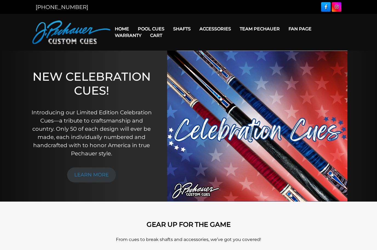
click at [171, 102] on link "Break & Jump Cues" at bounding box center [174, 99] width 80 height 8
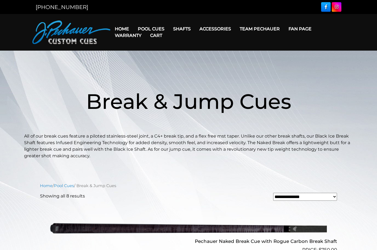
click at [236, 56] on link "Performance Plus Low Deflection Shafts" at bounding box center [216, 52] width 95 height 8
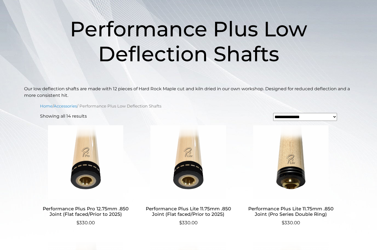
scroll to position [73, 0]
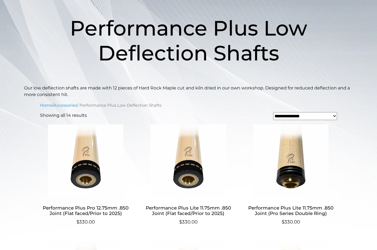
click at [196, 209] on h2 "Performance Plus Lite 11.75mm .850 Joint (Flat faced/Prior to 2025)" at bounding box center [188, 211] width 91 height 16
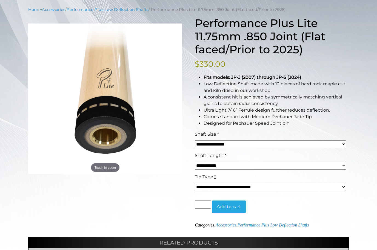
scroll to position [64, 0]
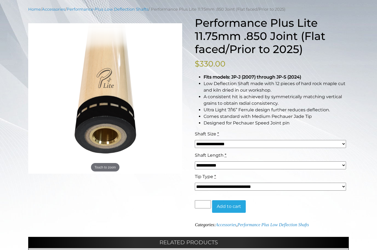
click at [342, 146] on select "**********" at bounding box center [270, 144] width 151 height 8
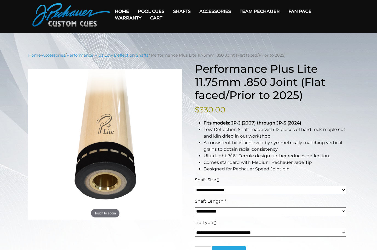
scroll to position [0, 0]
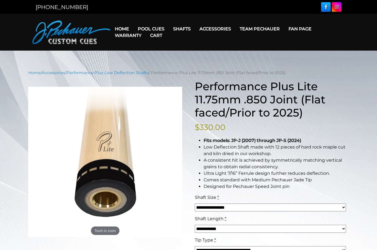
click at [197, 47] on link "Maple Shafts" at bounding box center [216, 45] width 95 height 8
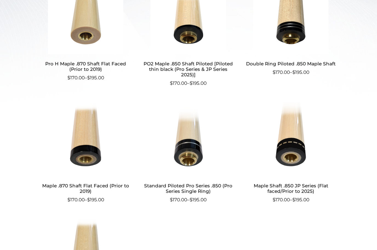
scroll to position [210, 0]
click at [202, 187] on h2 "Standard Piloted Pro Series .850 (Pro Series Single Ring)" at bounding box center [188, 189] width 91 height 16
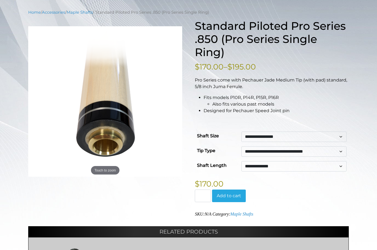
scroll to position [65, 0]
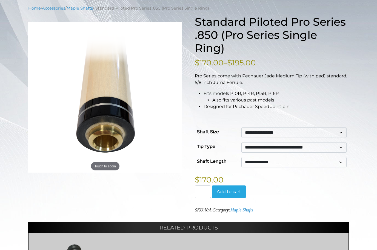
click at [343, 134] on select "**********" at bounding box center [293, 133] width 105 height 10
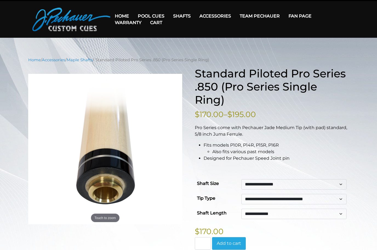
scroll to position [0, 0]
